Goal: Task Accomplishment & Management: Use online tool/utility

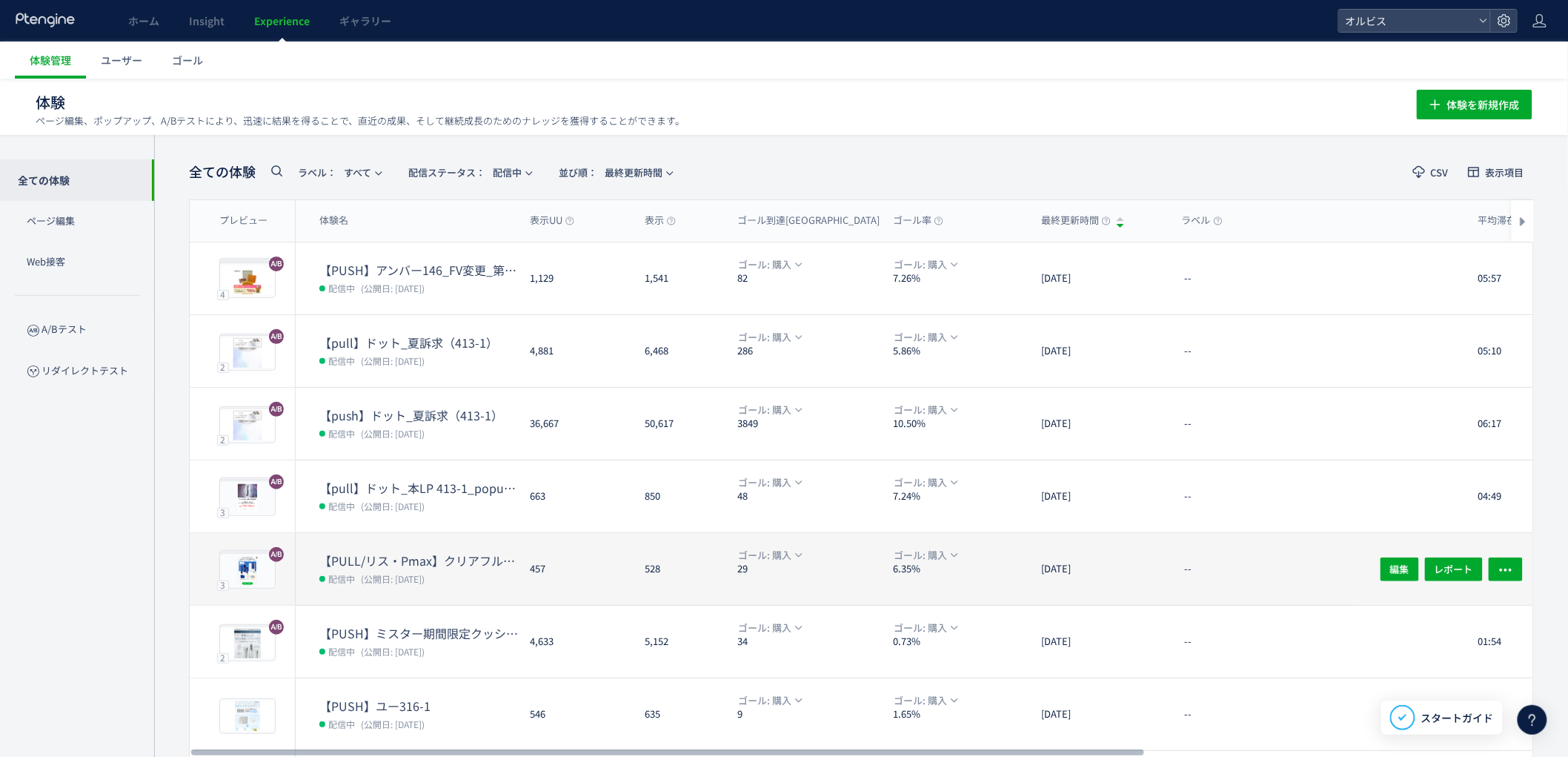
click at [360, 554] on dt "【PULL/リス・Pmax】クリアフル205_ポップアップ" at bounding box center [418, 560] width 198 height 17
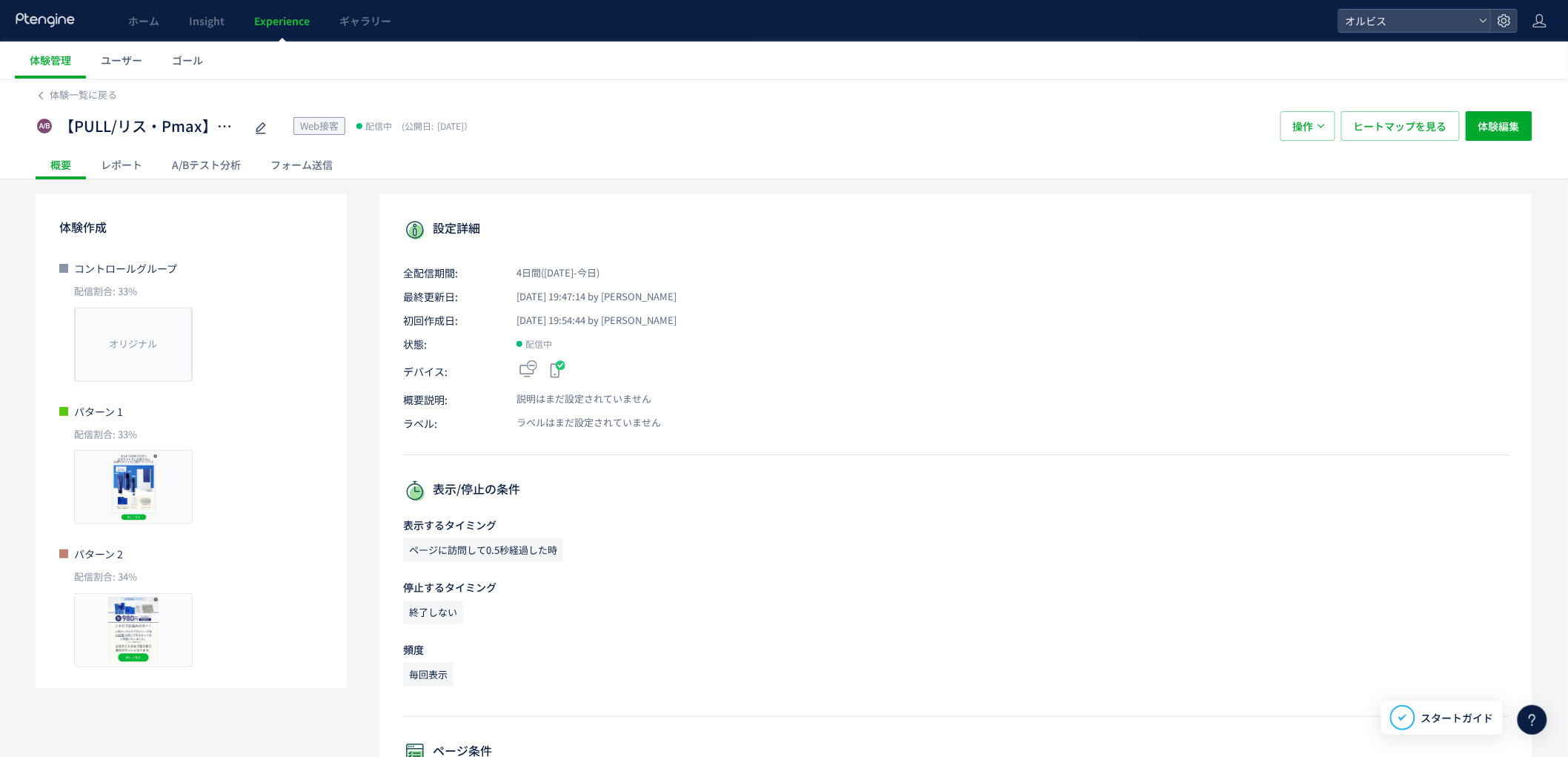
click at [217, 174] on div "A/Bテスト分析" at bounding box center [207, 165] width 98 height 30
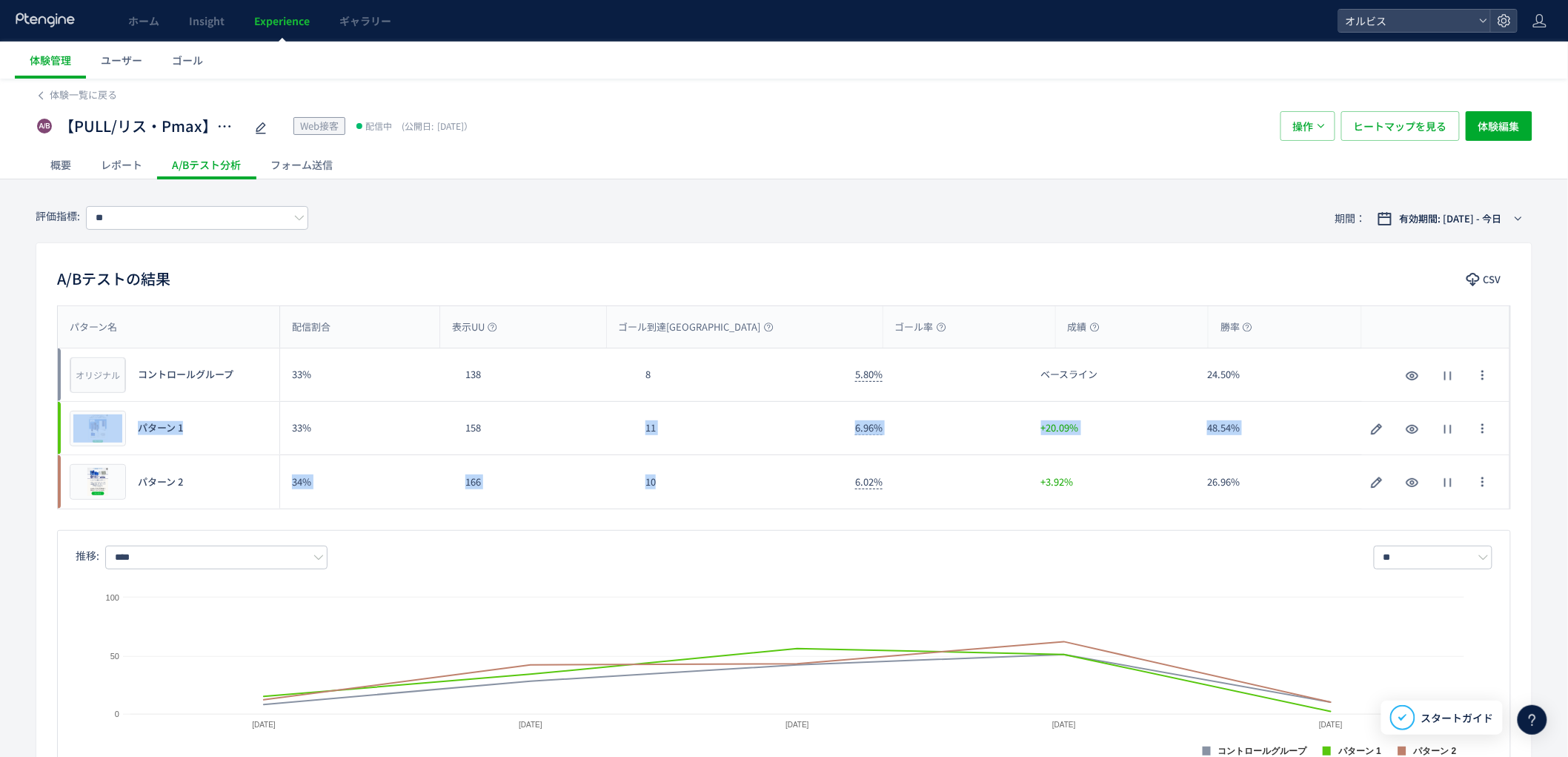
drag, startPoint x: 605, startPoint y: 425, endPoint x: 761, endPoint y: 509, distance: 177.2
click at [761, 509] on div "パターン名 配信割合 表示UU ゴール到達UU ゴール率 成績 勝率 パターン名 オリジナル プレビュー コントロールグループ 33% 138 8 5.80%…" at bounding box center [784, 406] width 1454 height 204
click at [761, 512] on div "パターン名 配信割合 表示UU ゴール到達UU ゴール率 成績 勝率 パターン名 オリジナル プレビュー コントロールグループ 33% 138 8 5.80%…" at bounding box center [784, 536] width 1495 height 463
click at [763, 512] on div "パターン名 配信割合 表示UU ゴール到達UU ゴール率 成績 勝率 パターン名 オリジナル プレビュー コントロールグループ 33% 138 8 5.80%…" at bounding box center [784, 536] width 1495 height 463
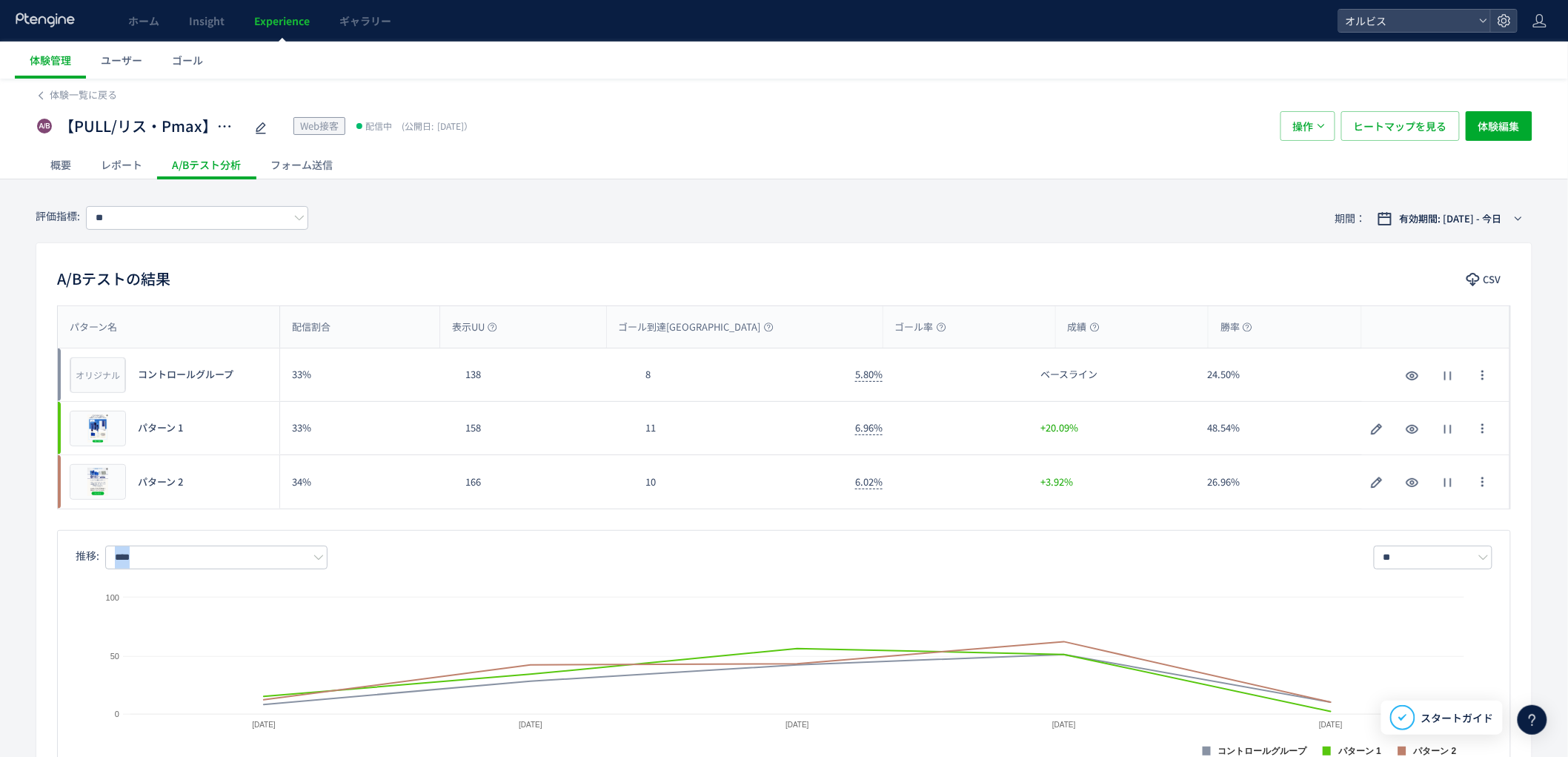
click at [763, 512] on div "パターン名 配信割合 表示UU ゴール到達UU ゴール率 成績 勝率 パターン名 オリジナル プレビュー コントロールグループ 33% 138 8 5.80%…" at bounding box center [784, 536] width 1495 height 463
click at [737, 473] on div "10" at bounding box center [738, 482] width 210 height 54
click at [113, 436] on div "プレビュー" at bounding box center [98, 429] width 57 height 36
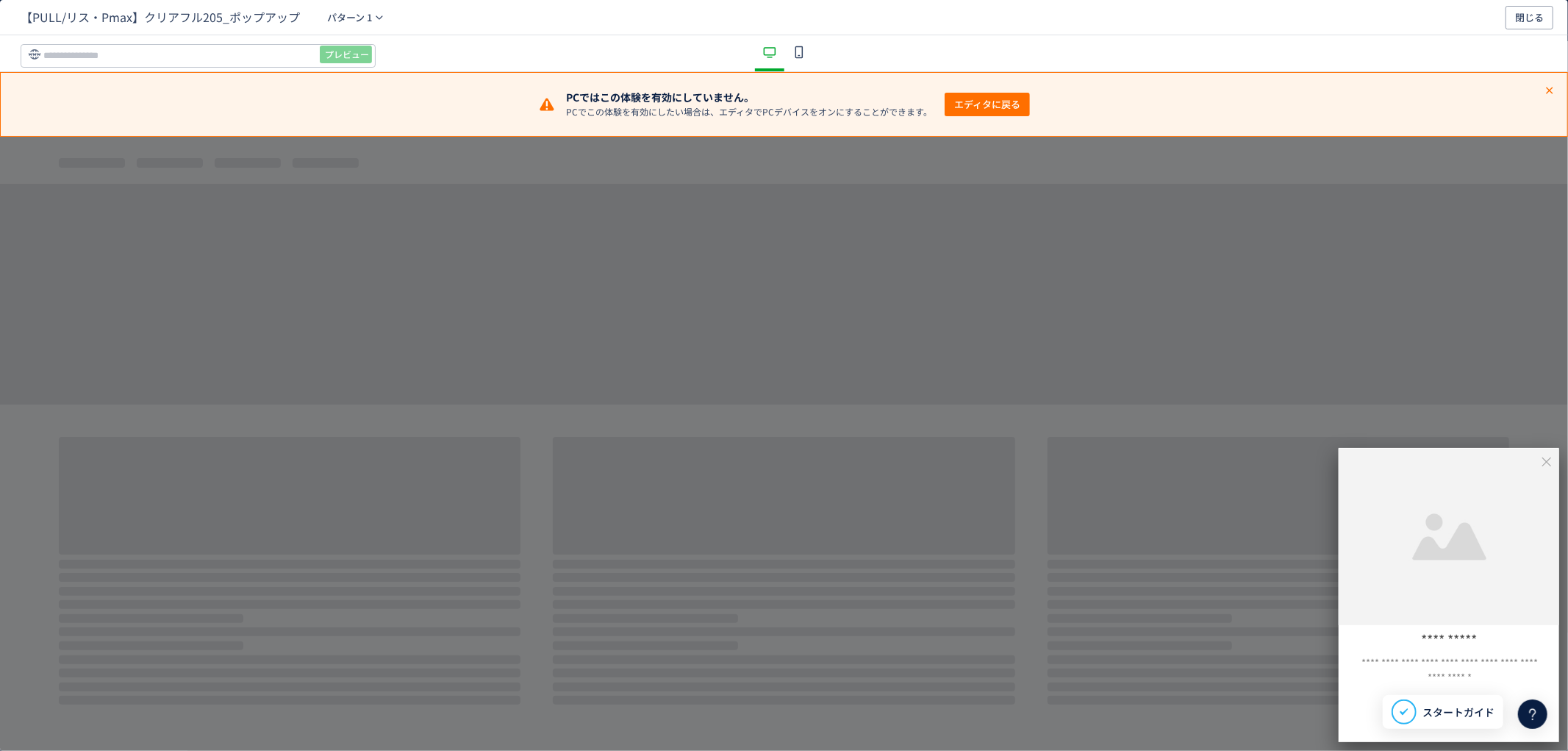
click at [976, 110] on span "エディタに戻る" at bounding box center [987, 104] width 66 height 24
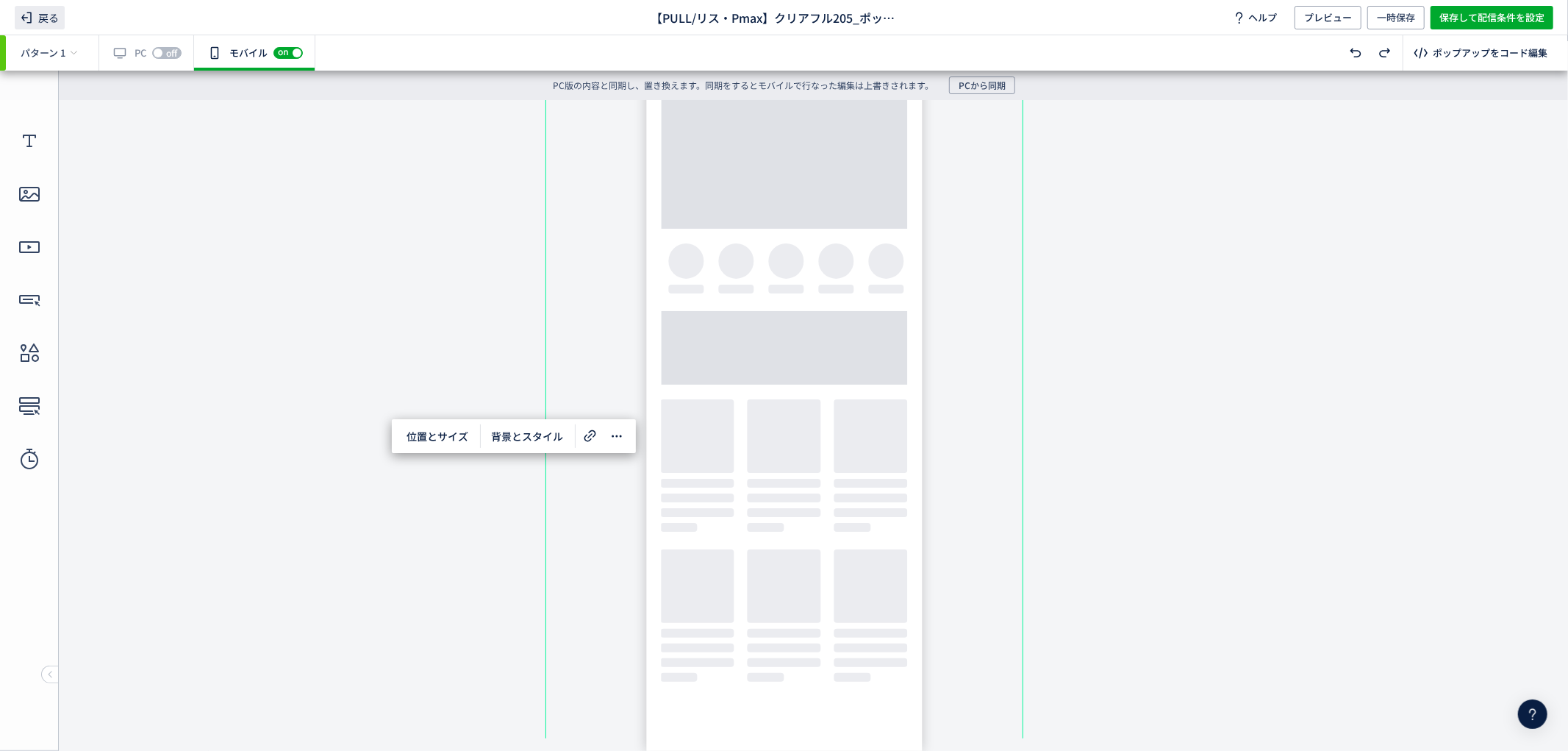
click at [44, 18] on span "戻る" at bounding box center [40, 18] width 50 height 24
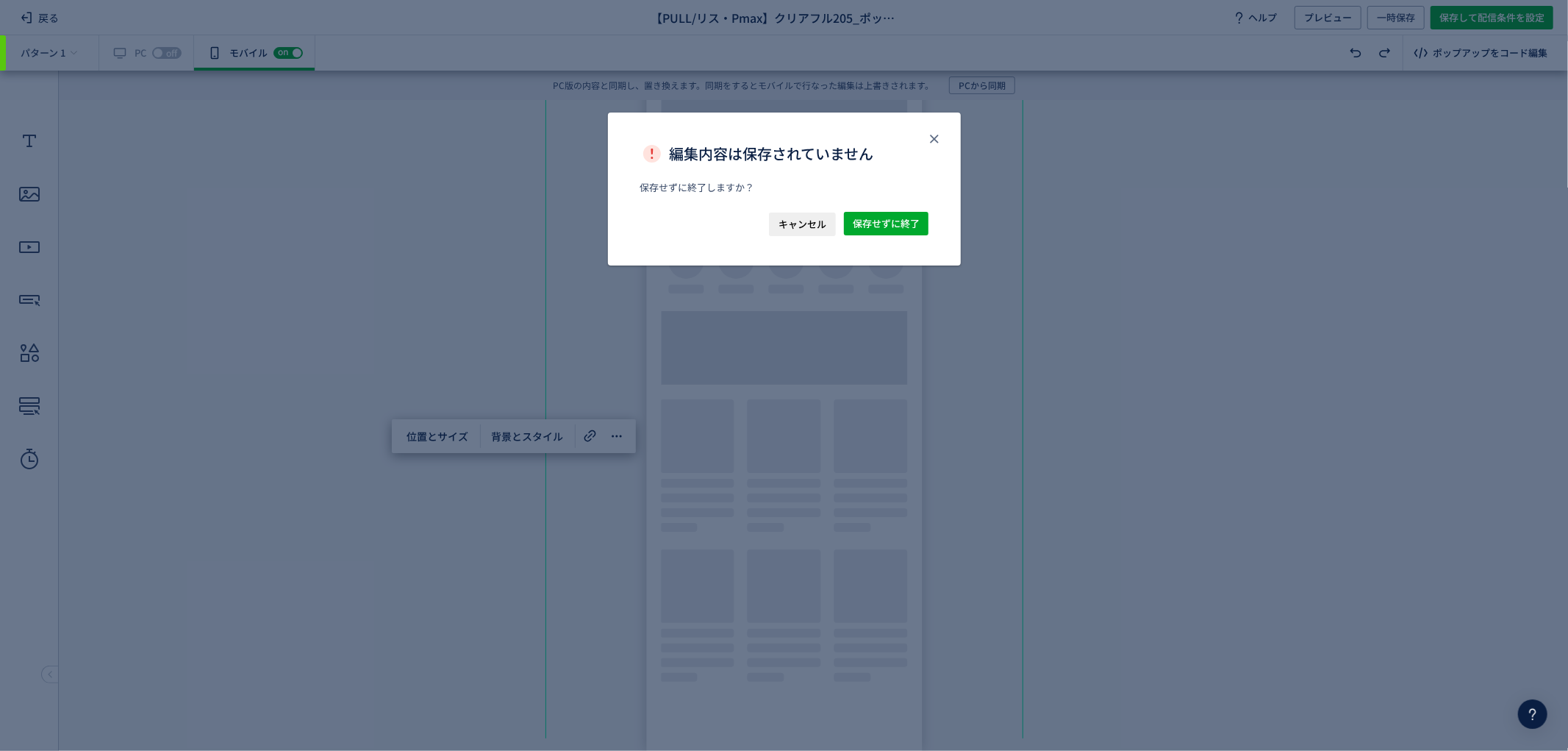
click at [932, 219] on div "キャンセル 保存せずに終了" at bounding box center [784, 238] width 353 height 54
click at [873, 236] on div "キャンセル 保存せずに終了" at bounding box center [784, 238] width 353 height 54
click at [866, 219] on span "保存せずに終了" at bounding box center [886, 223] width 67 height 24
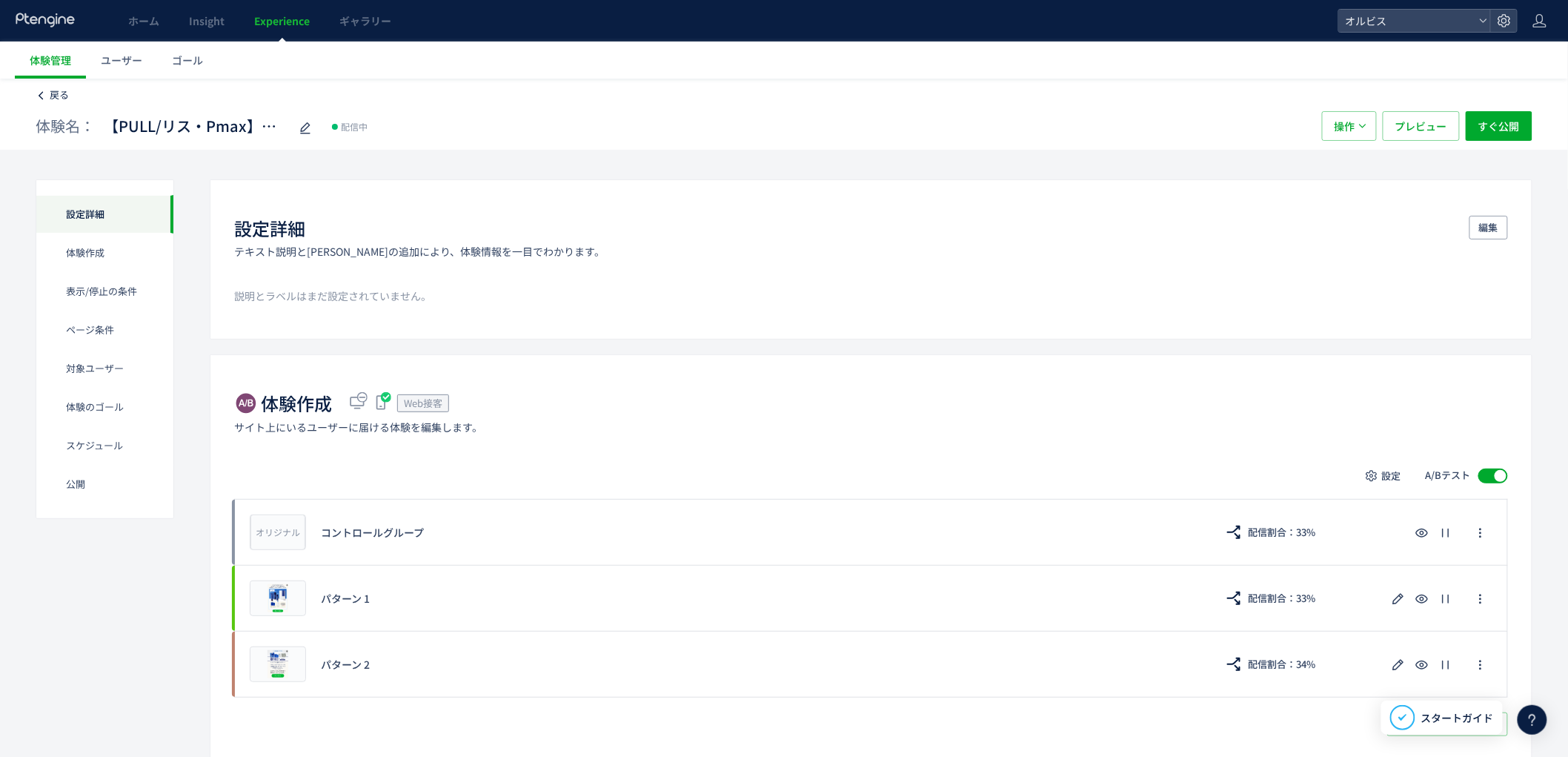
click at [66, 97] on span "戻る" at bounding box center [60, 94] width 19 height 14
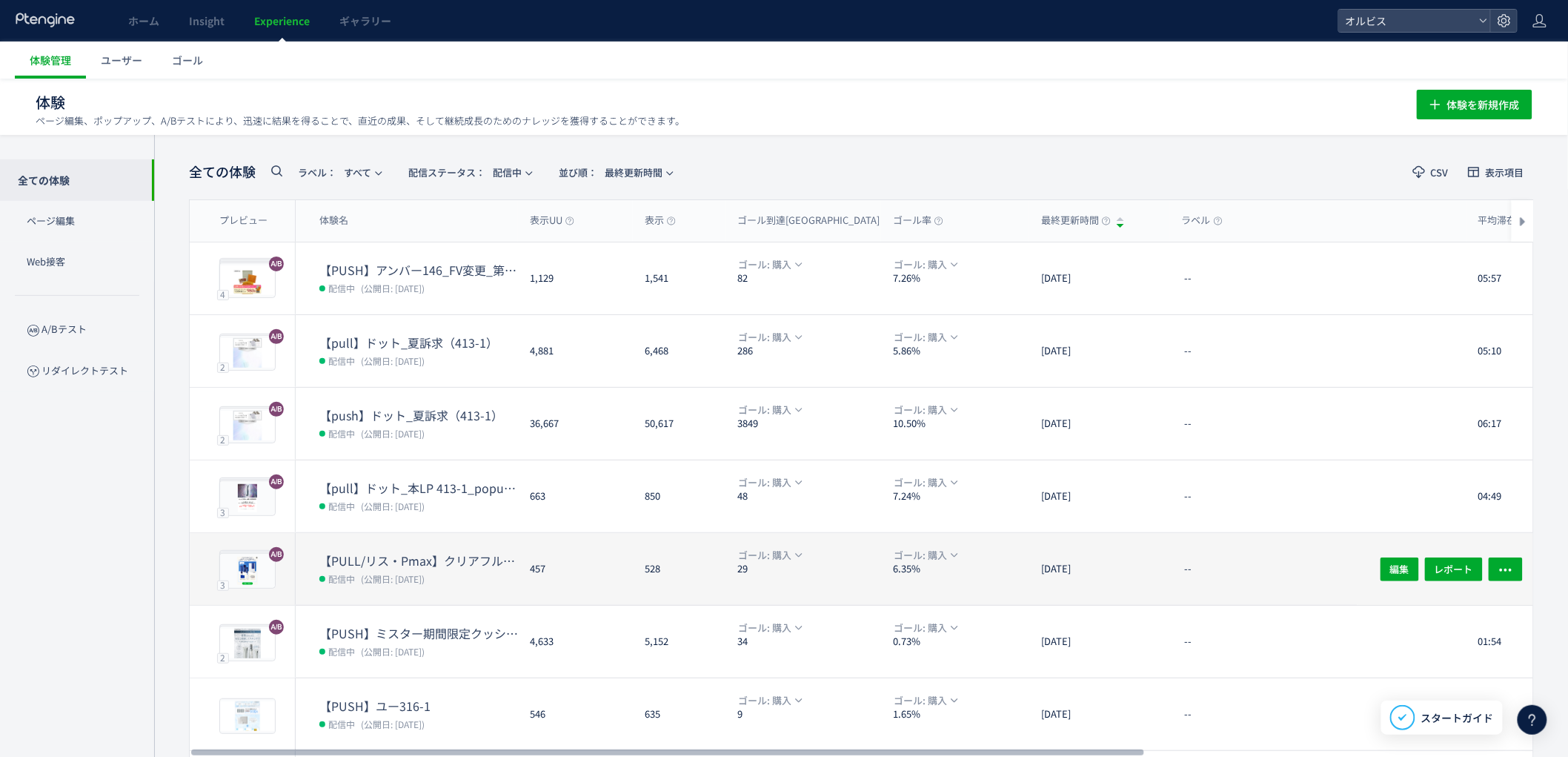
click at [381, 568] on dd "配信中 (公開日: [DATE])" at bounding box center [418, 578] width 198 height 19
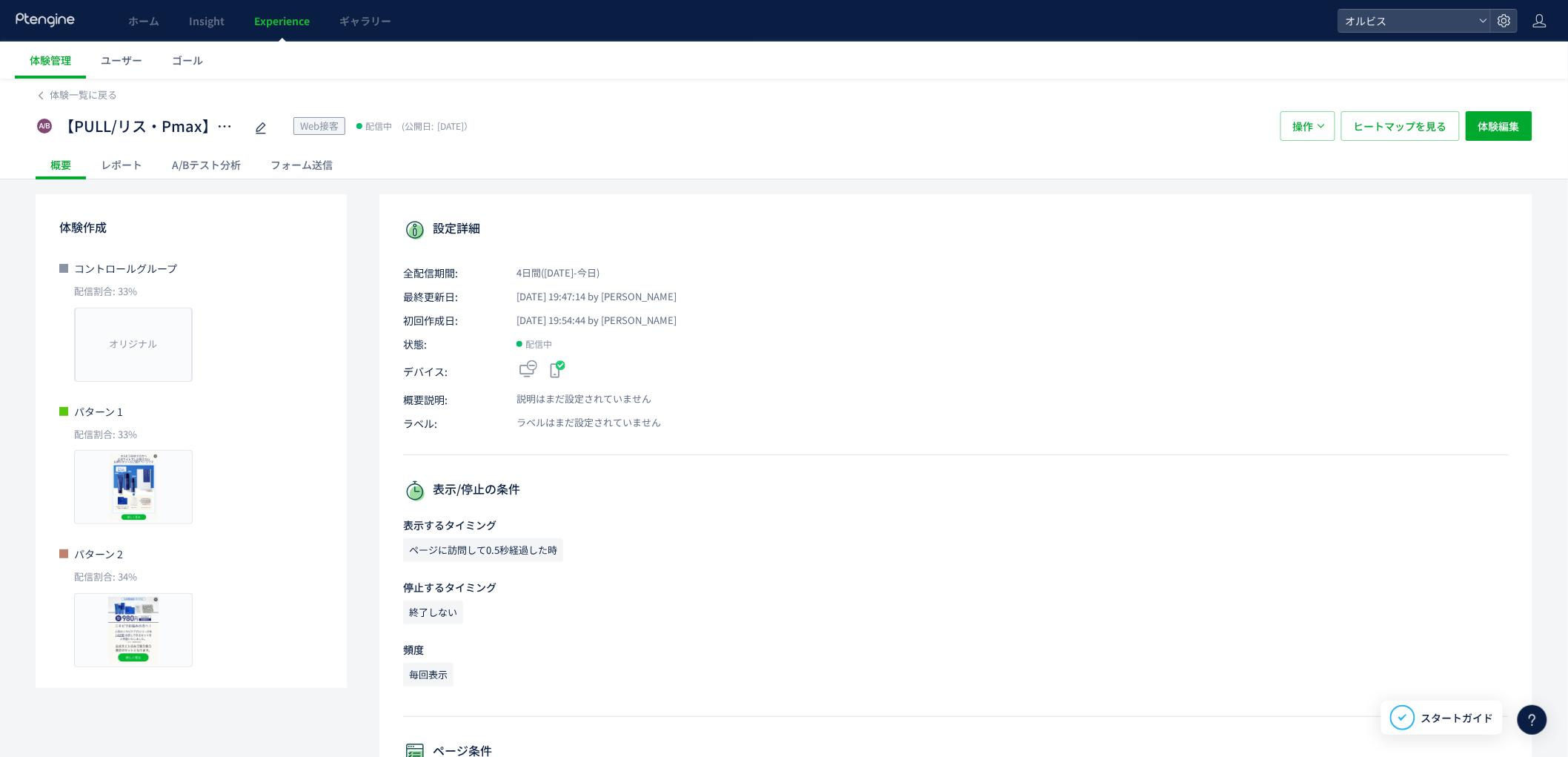
click at [189, 163] on div "A/Bテスト分析" at bounding box center [207, 165] width 98 height 30
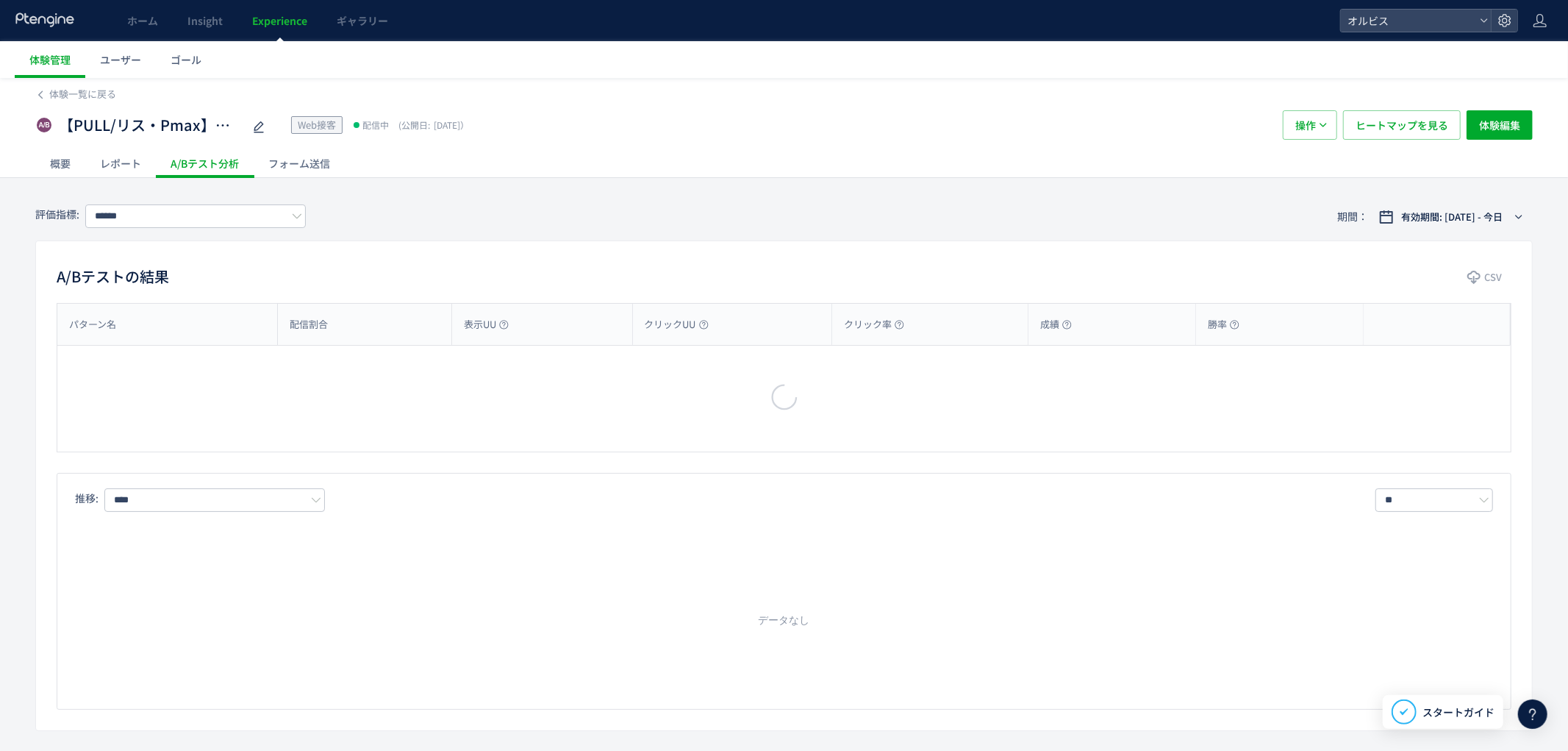
type input "**"
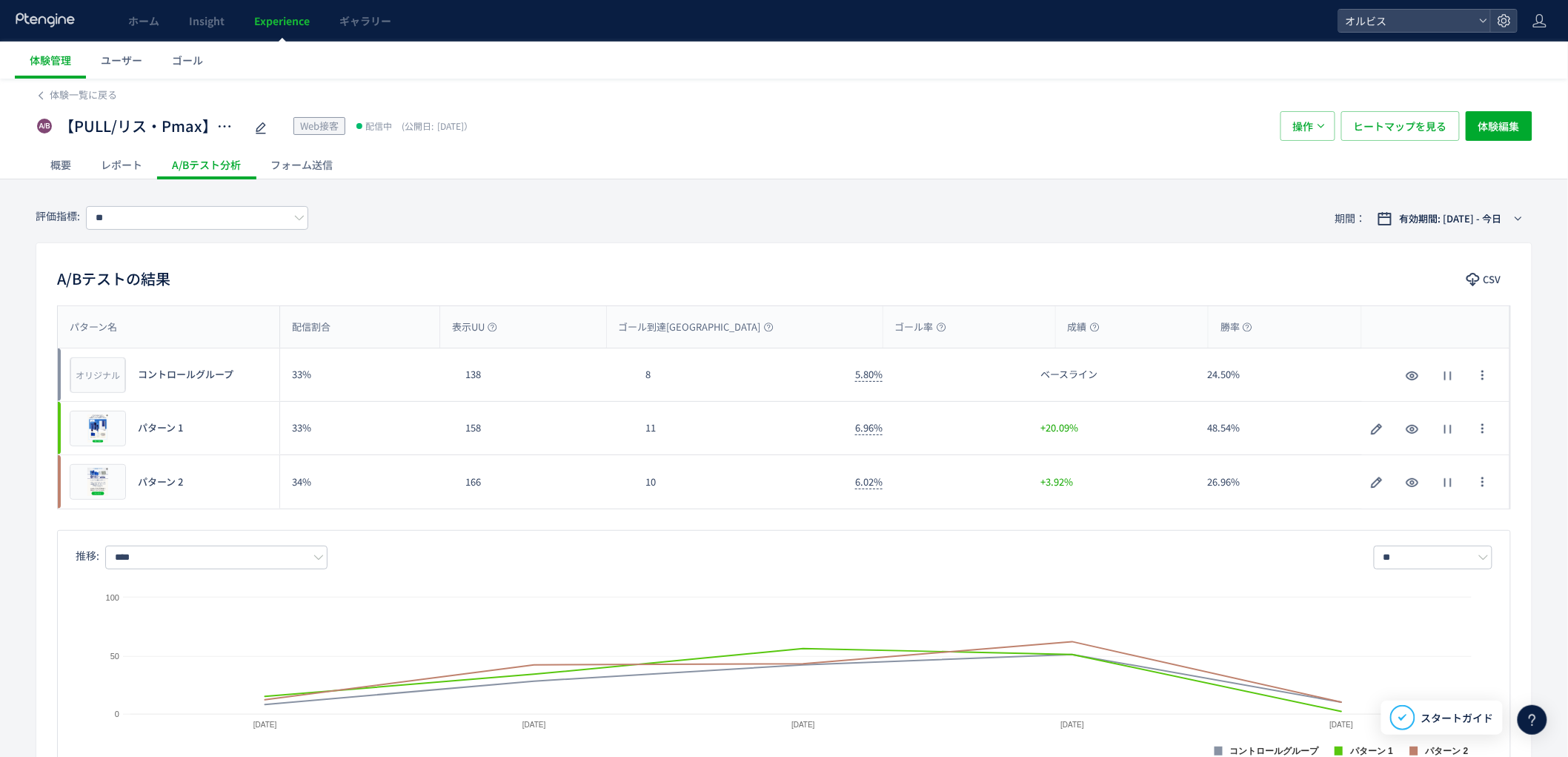
click at [789, 462] on div "10" at bounding box center [738, 482] width 210 height 54
click at [729, 453] on div "11" at bounding box center [738, 428] width 210 height 53
click at [738, 486] on div "10" at bounding box center [738, 482] width 210 height 54
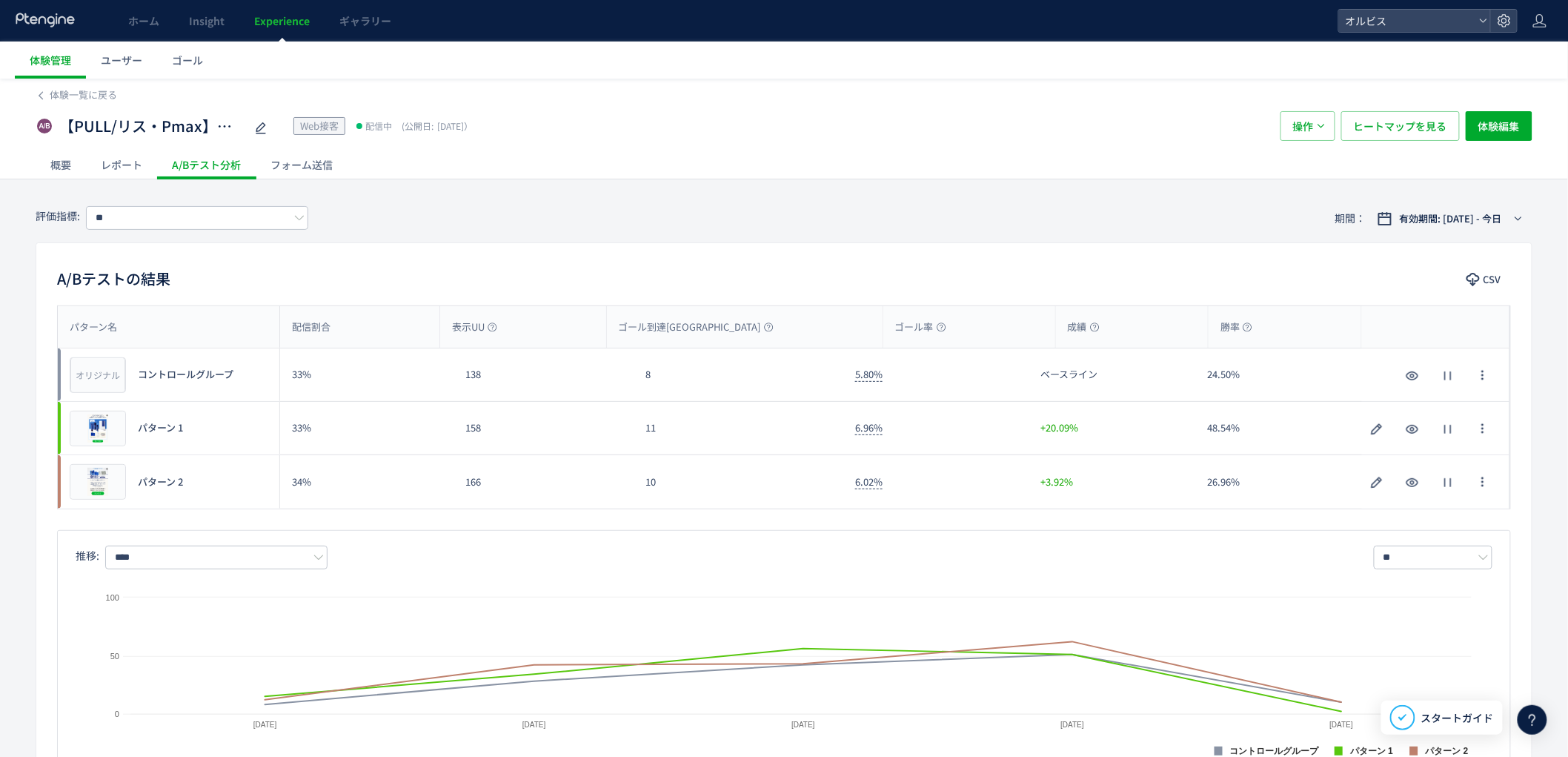
click at [285, 19] on span "Experience" at bounding box center [282, 21] width 56 height 15
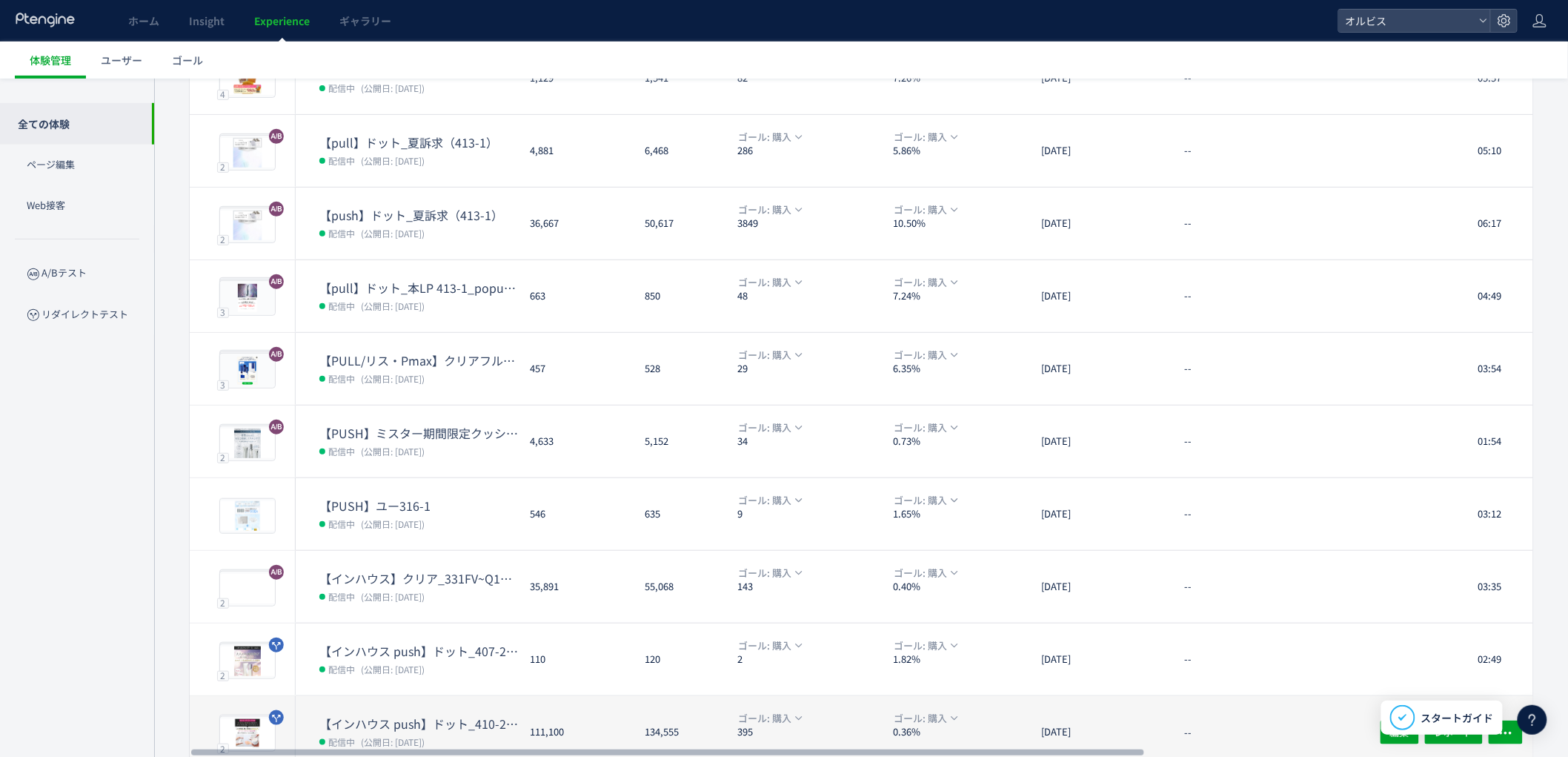
scroll to position [266, 0]
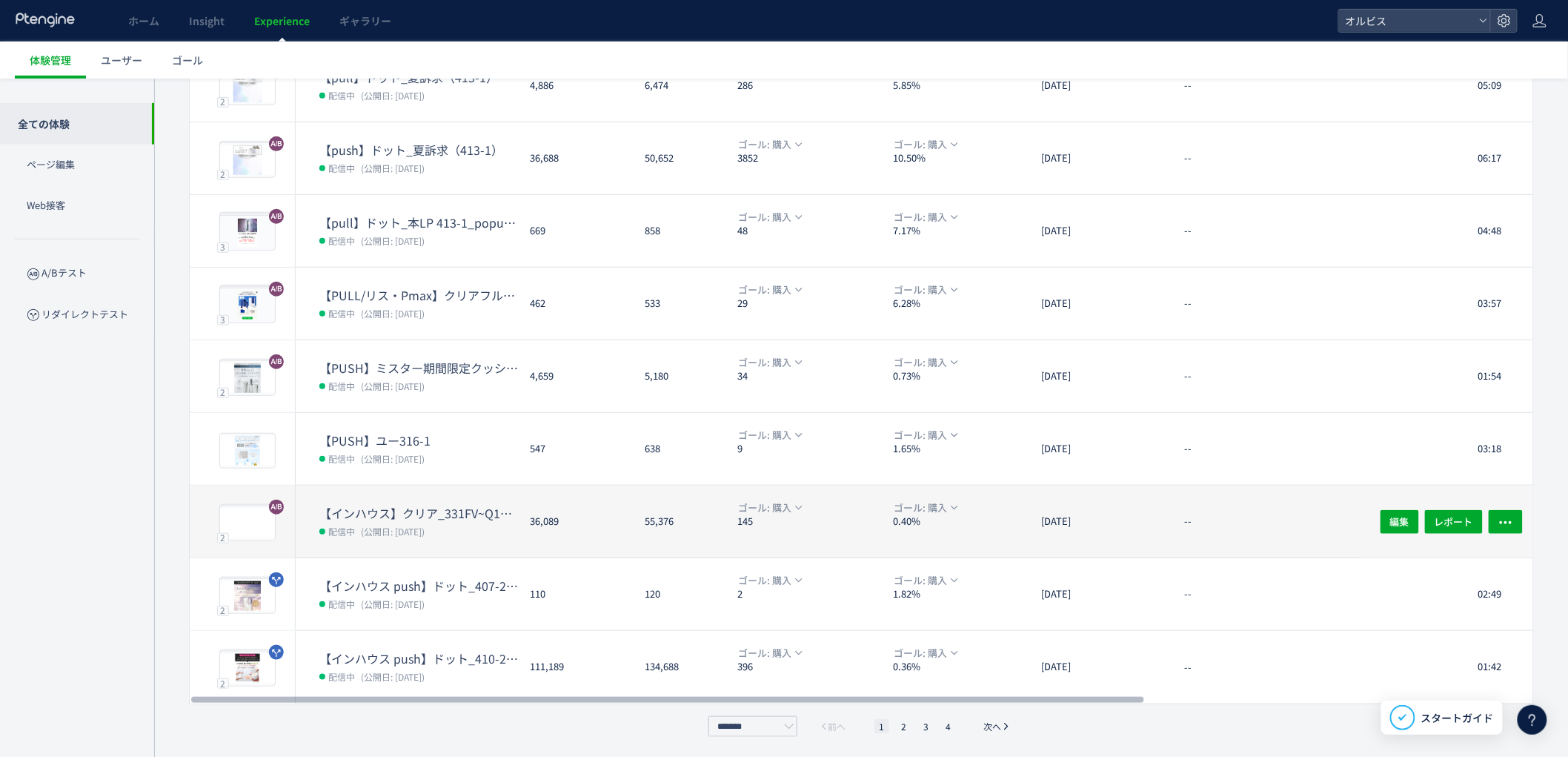
click at [456, 531] on dd "配信中 (公開日: [DATE])" at bounding box center [418, 531] width 198 height 19
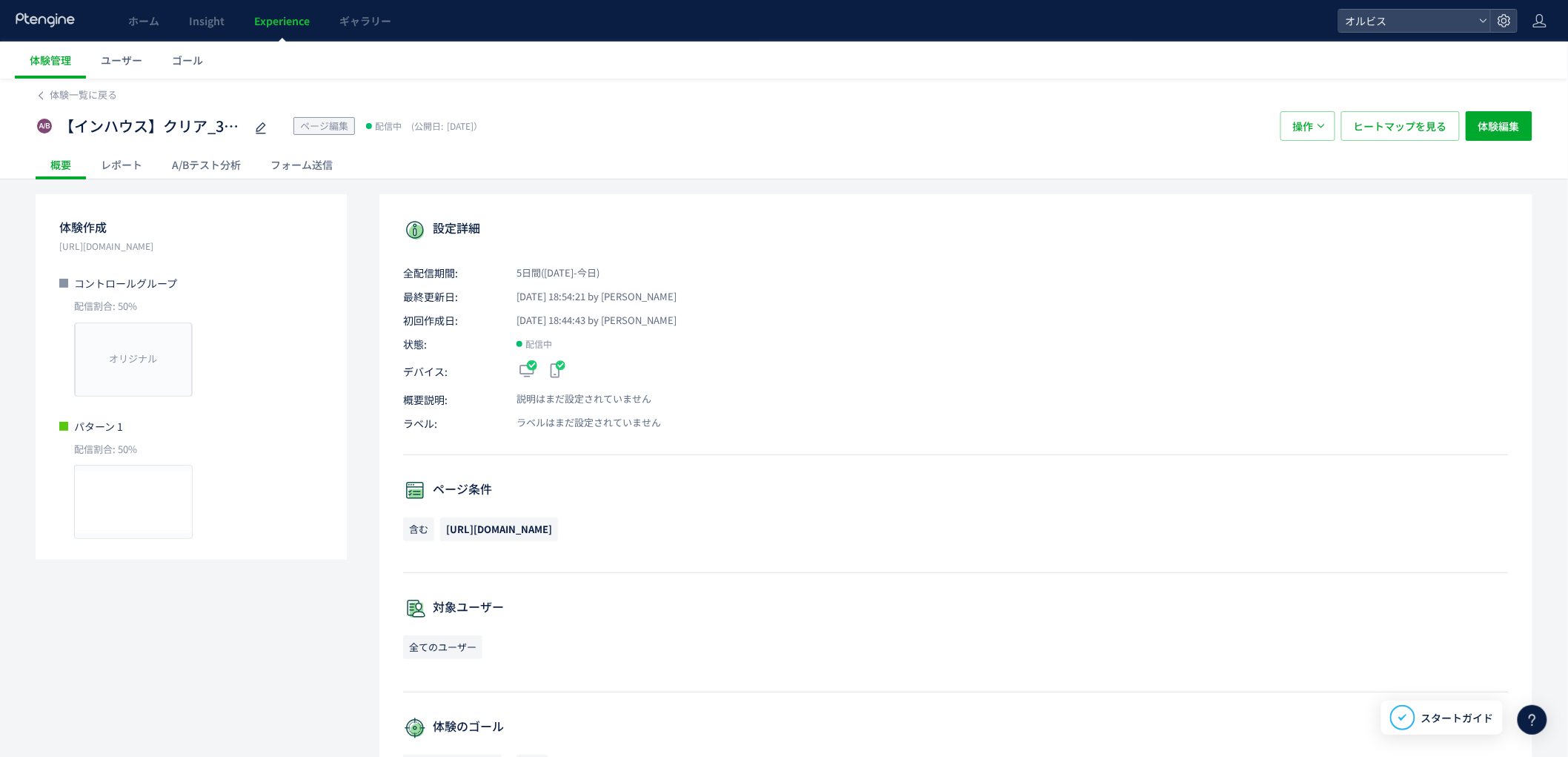
click at [196, 171] on div "A/Bテスト分析" at bounding box center [207, 165] width 98 height 30
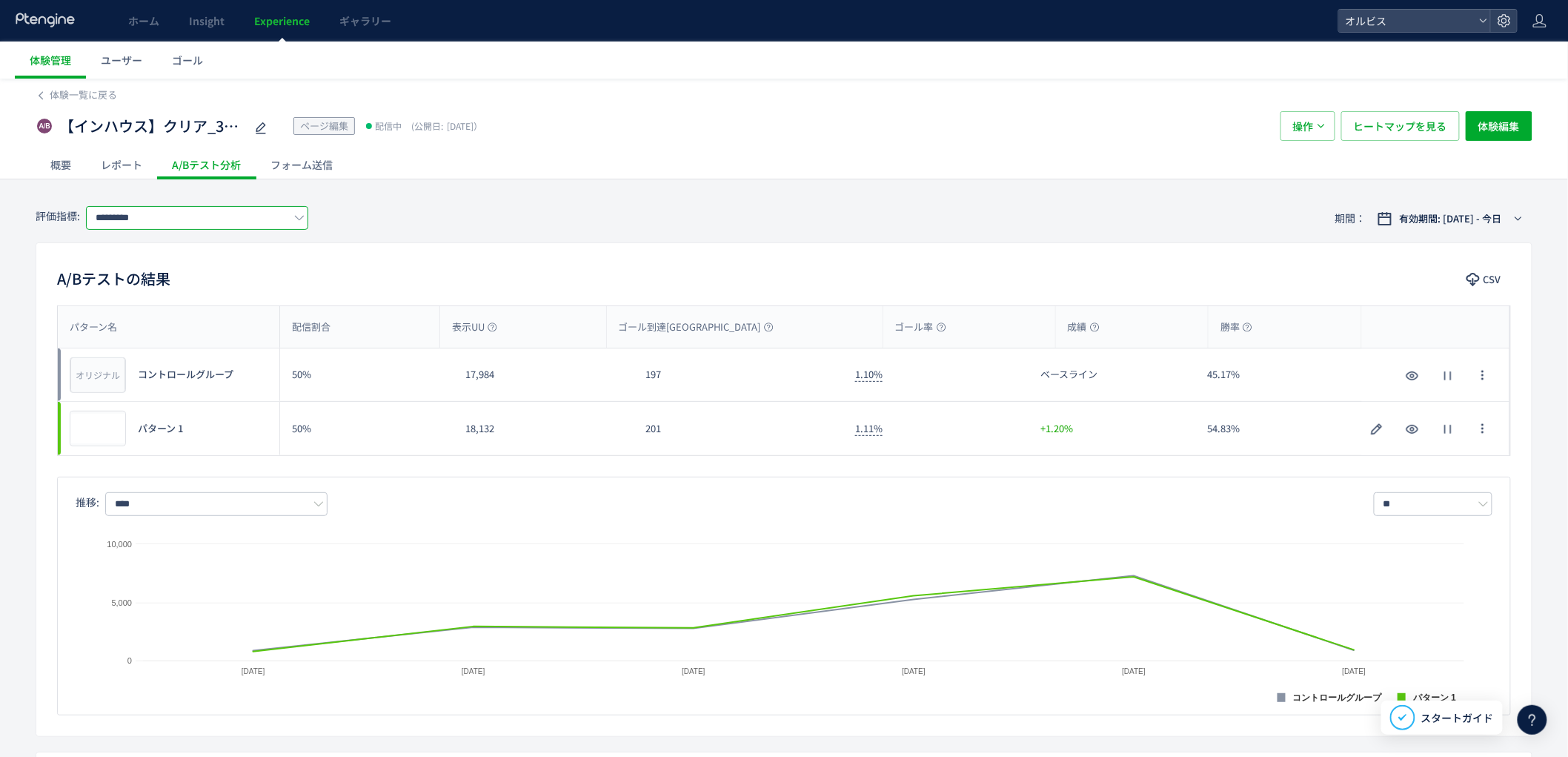
click at [269, 221] on input "*********" at bounding box center [197, 218] width 222 height 24
click at [154, 305] on span "購入" at bounding box center [200, 304] width 192 height 25
type input "**"
click at [676, 446] on div "74" at bounding box center [738, 429] width 210 height 54
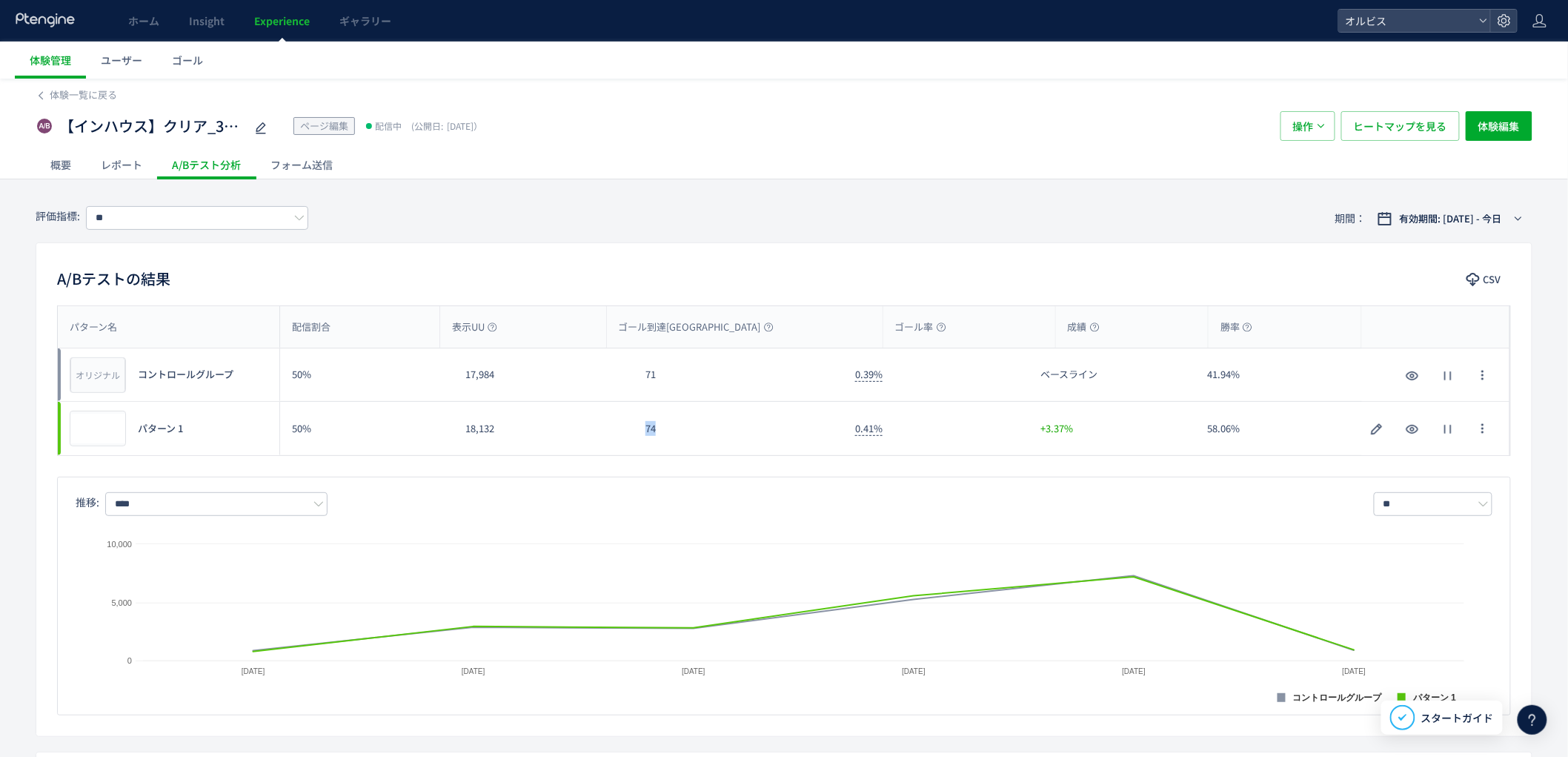
click at [676, 446] on div "74" at bounding box center [738, 429] width 210 height 54
click at [648, 465] on div "パターン名 配信割合 表示UU ゴール到達UU ゴール率 成績 勝率 パターン名 オリジナル プレビュー コントロールグループ 50% 17,984 71 0…" at bounding box center [784, 510] width 1495 height 410
